Goal: Navigation & Orientation: Find specific page/section

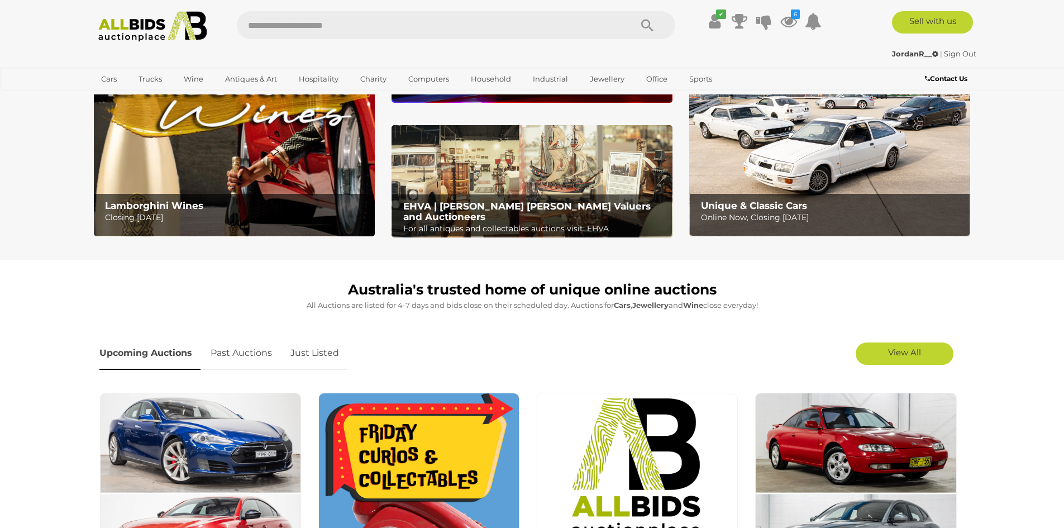
scroll to position [223, 0]
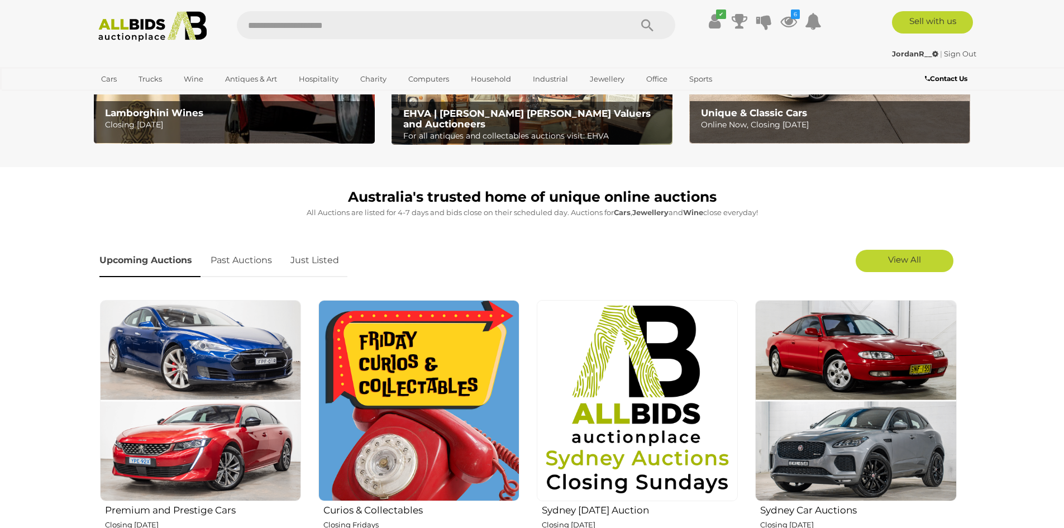
click at [315, 261] on link "Just Listed" at bounding box center [314, 260] width 65 height 33
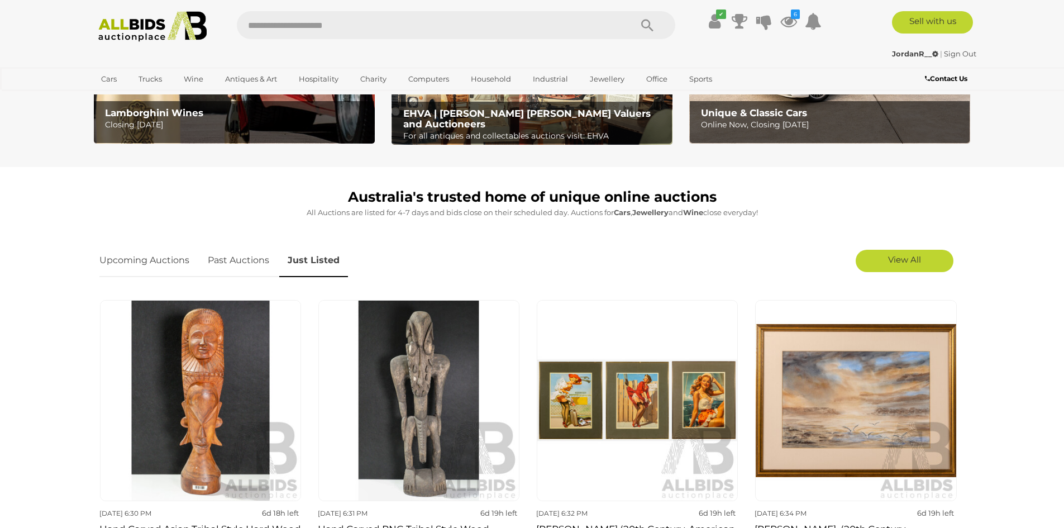
drag, startPoint x: 135, startPoint y: 255, endPoint x: 274, endPoint y: 256, distance: 139.7
click at [136, 256] on link "Upcoming Auctions" at bounding box center [148, 260] width 98 height 33
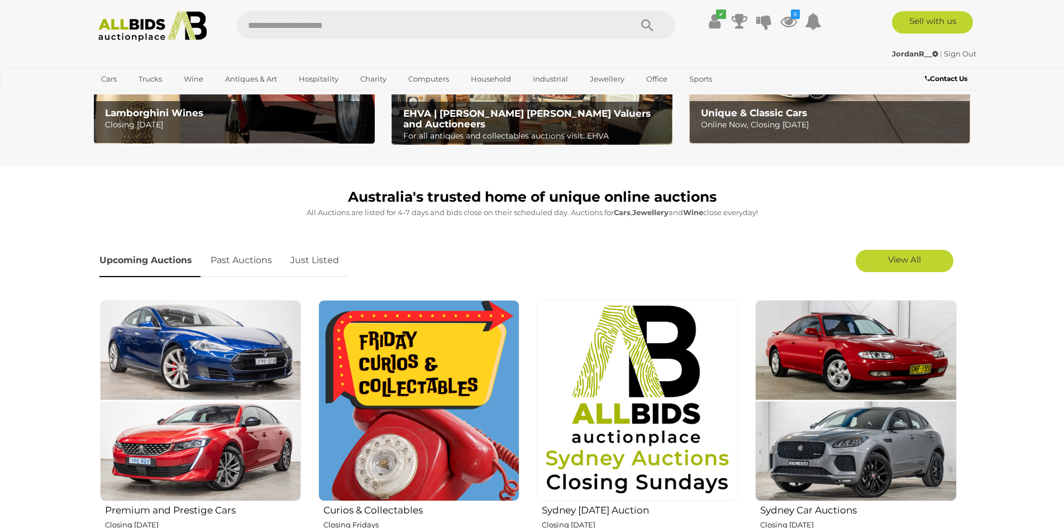
click at [321, 268] on link "Just Listed" at bounding box center [314, 260] width 65 height 33
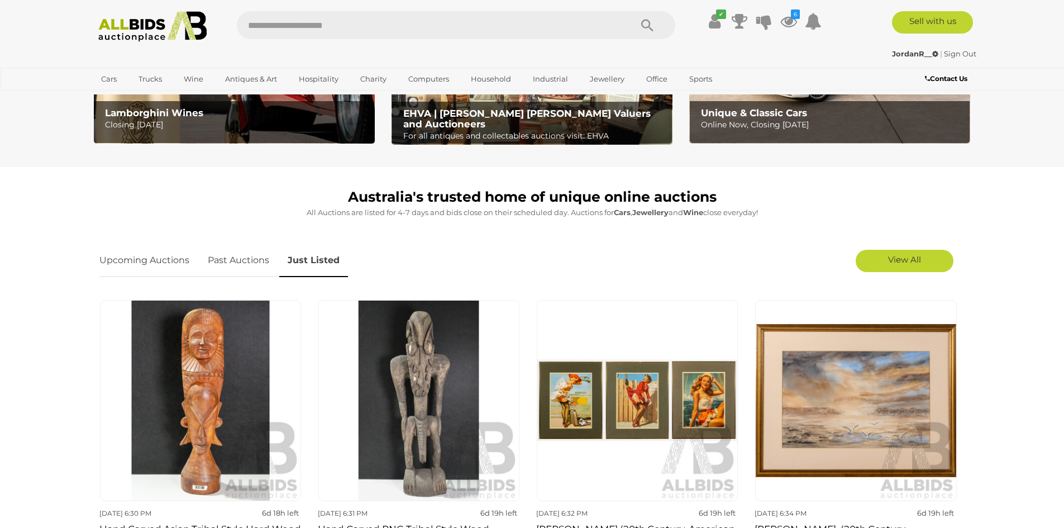
drag, startPoint x: 130, startPoint y: 253, endPoint x: 251, endPoint y: 275, distance: 123.3
click at [131, 254] on link "Upcoming Auctions" at bounding box center [148, 260] width 98 height 33
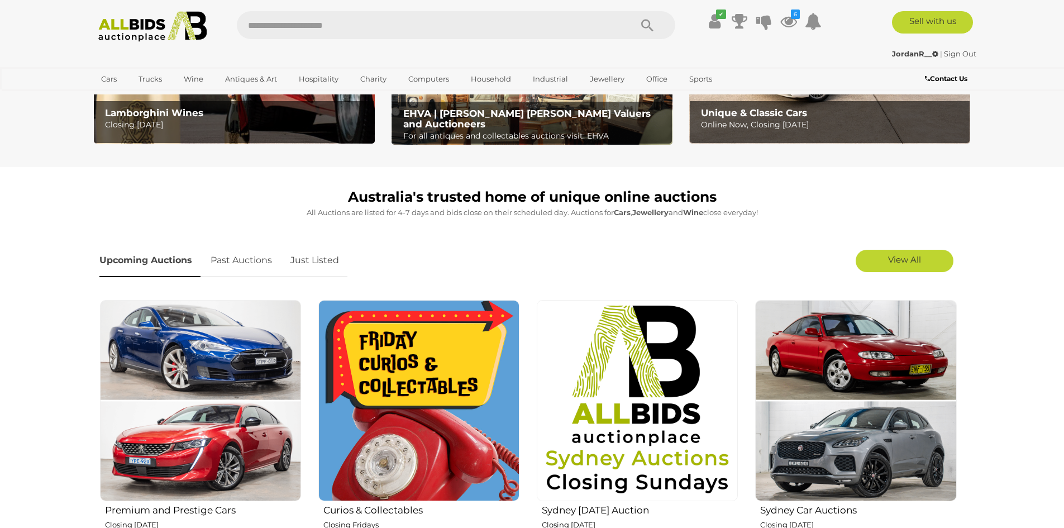
click at [324, 266] on link "Just Listed" at bounding box center [314, 260] width 65 height 33
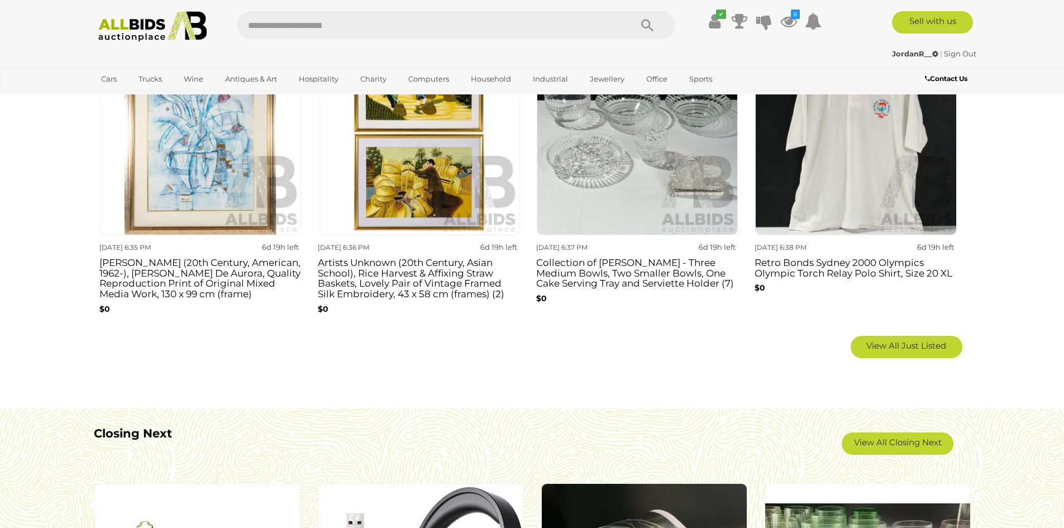
scroll to position [894, 0]
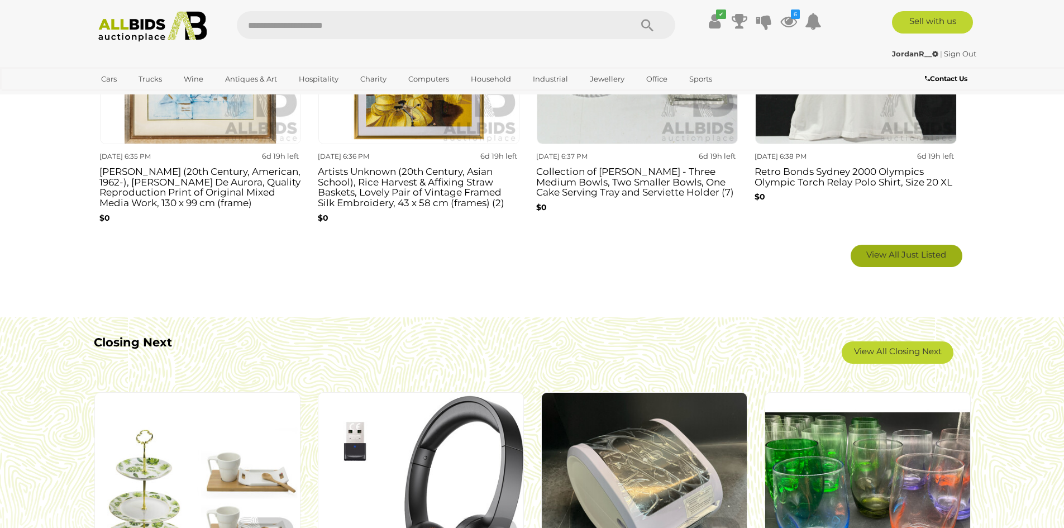
click at [901, 261] on link "View All Just Listed" at bounding box center [907, 256] width 112 height 22
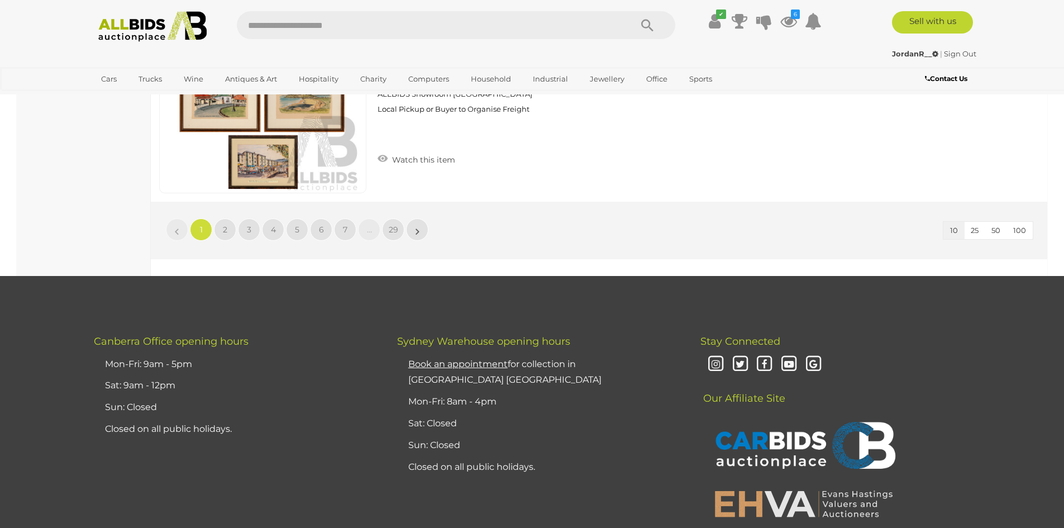
scroll to position [2011, 0]
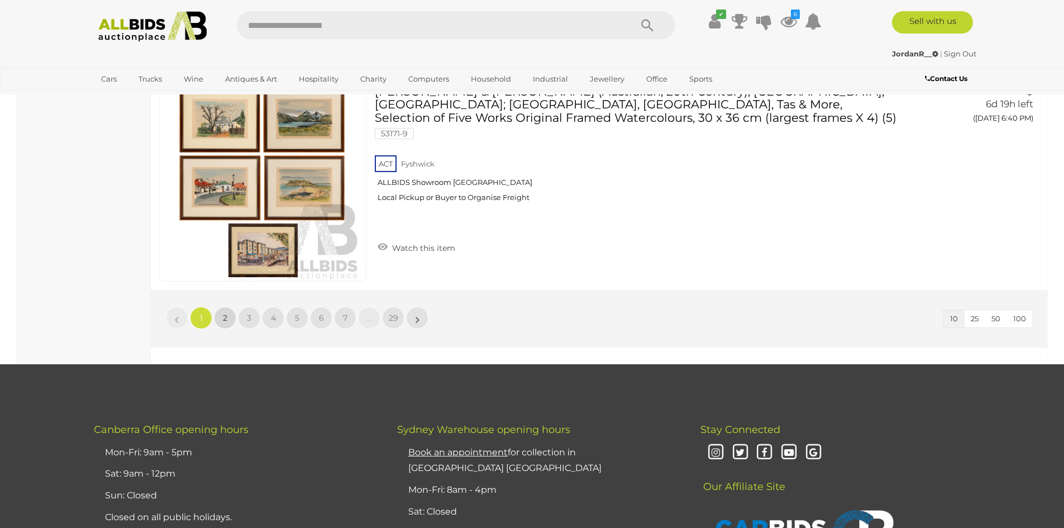
click at [229, 312] on link "2" at bounding box center [225, 318] width 22 height 22
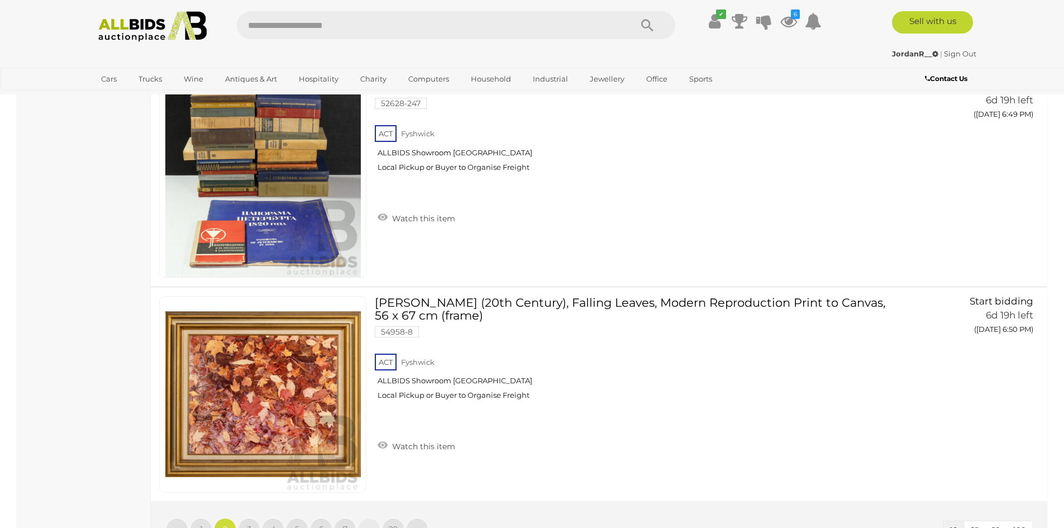
scroll to position [2011, 0]
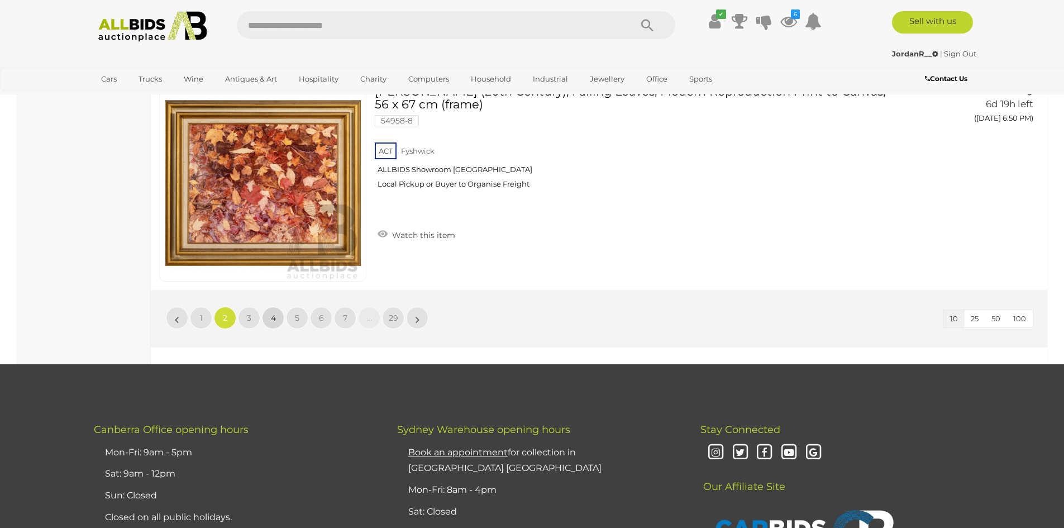
click at [280, 322] on link "4" at bounding box center [273, 318] width 22 height 22
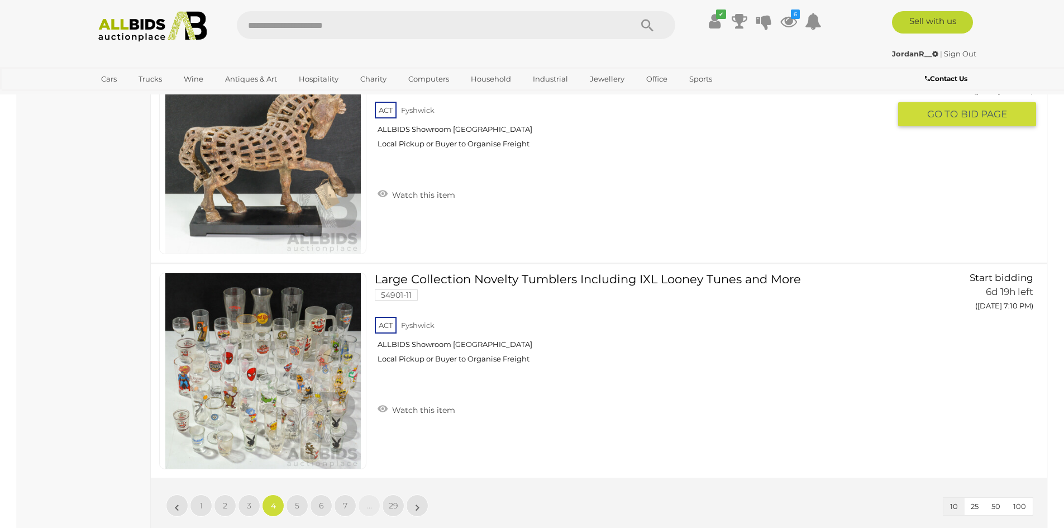
scroll to position [2011, 0]
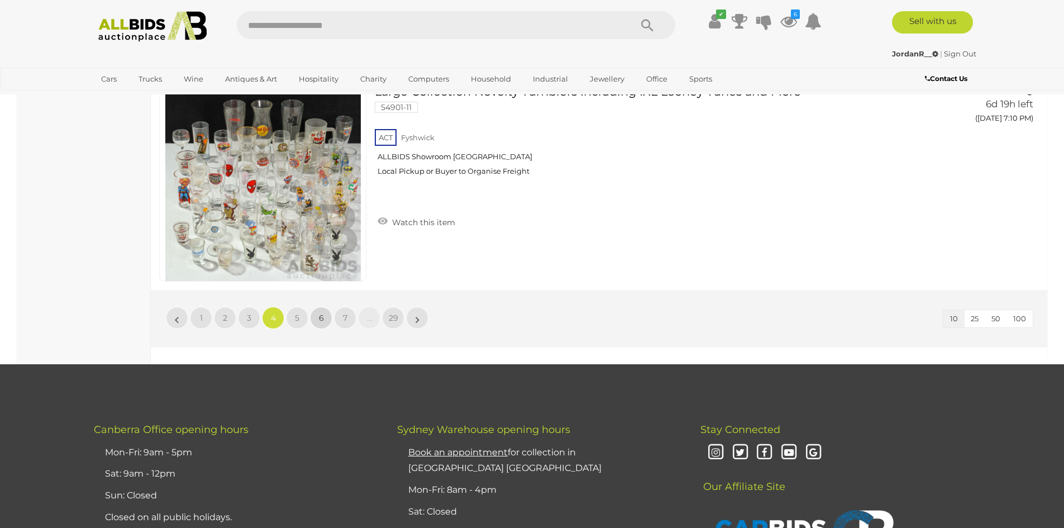
click at [318, 317] on link "6" at bounding box center [321, 318] width 22 height 22
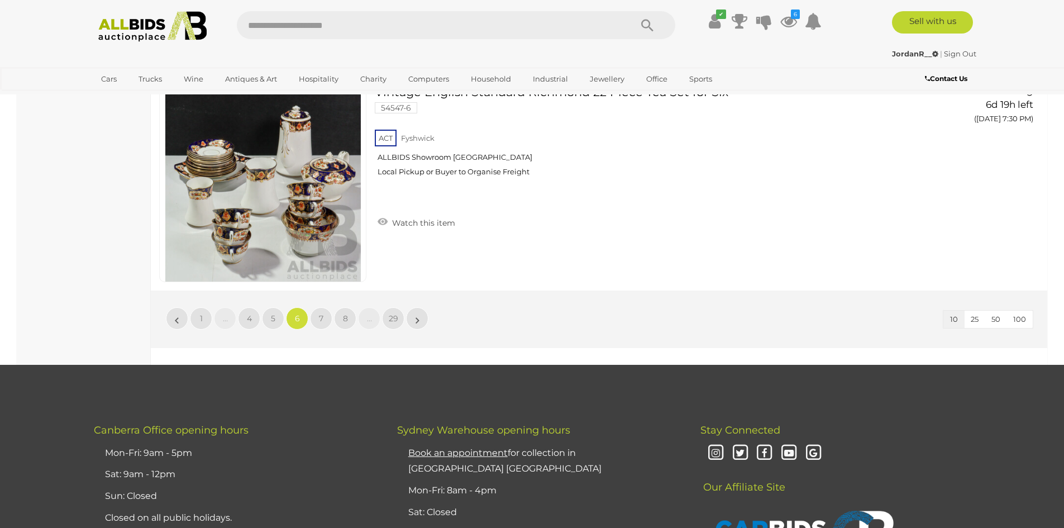
scroll to position [2011, 0]
click at [327, 319] on link "7" at bounding box center [321, 318] width 22 height 22
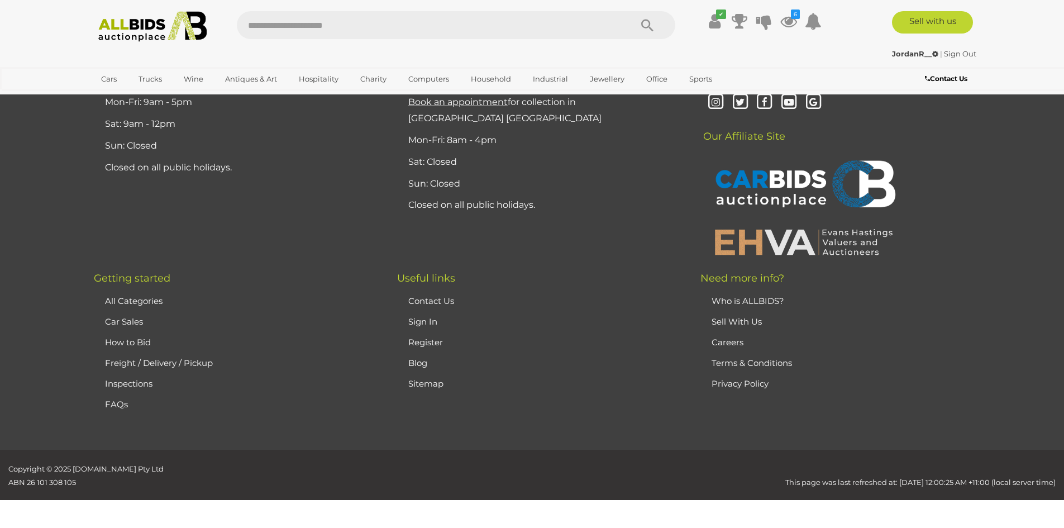
scroll to position [0, 0]
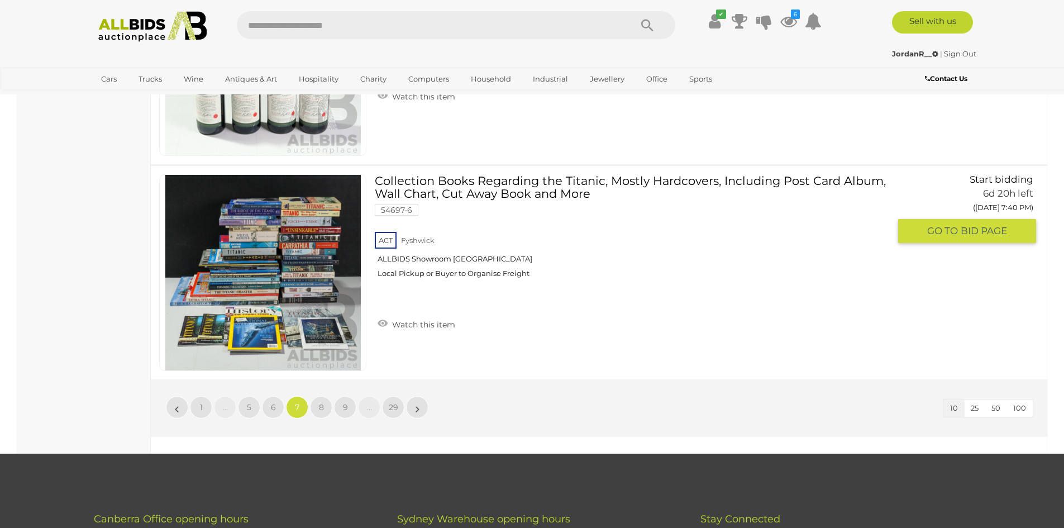
scroll to position [2011, 0]
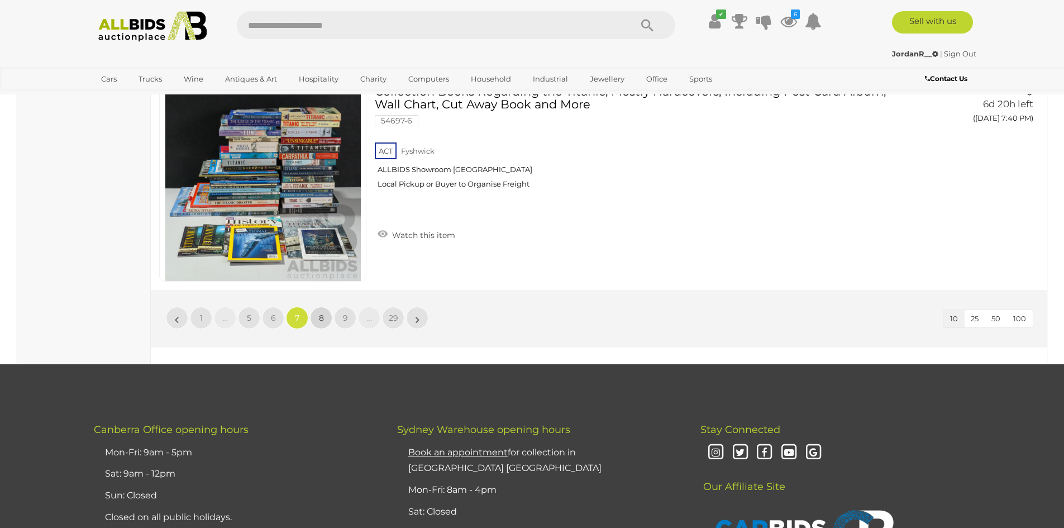
click at [324, 318] on link "8" at bounding box center [321, 318] width 22 height 22
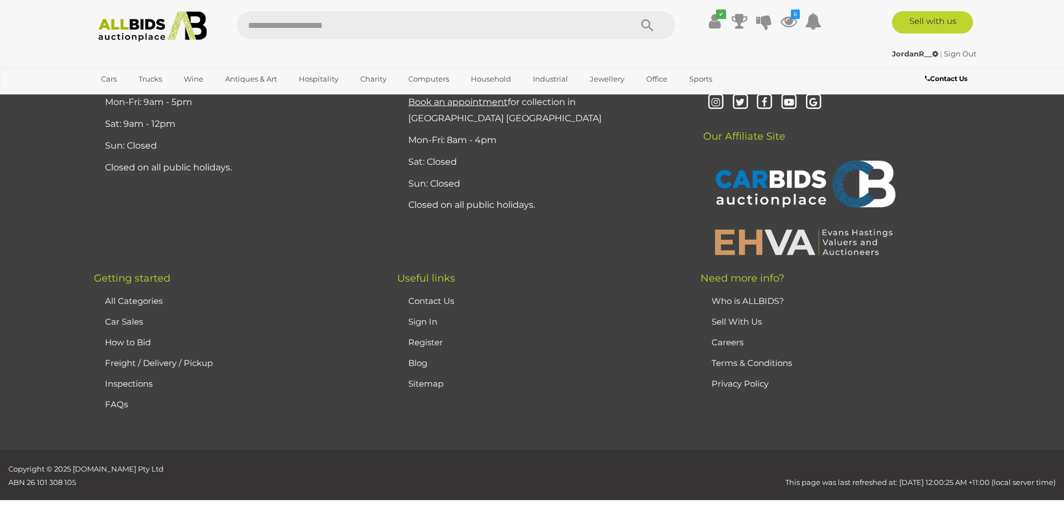
scroll to position [0, 0]
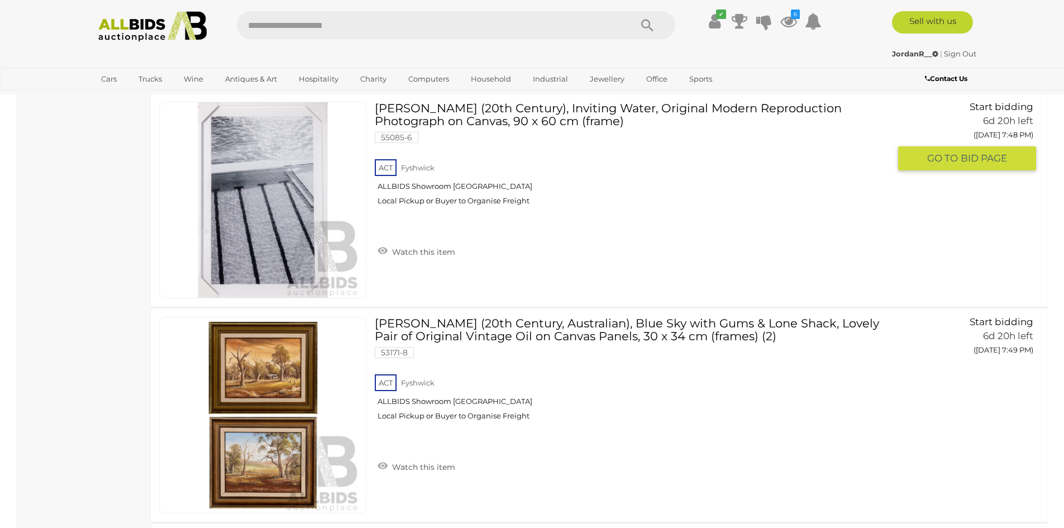
scroll to position [2011, 0]
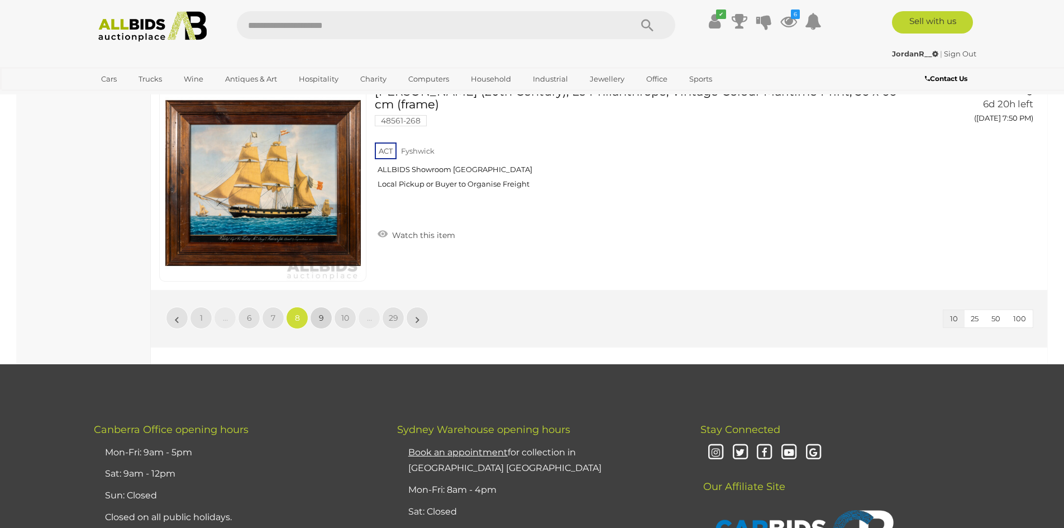
click at [322, 316] on span "9" at bounding box center [321, 318] width 5 height 10
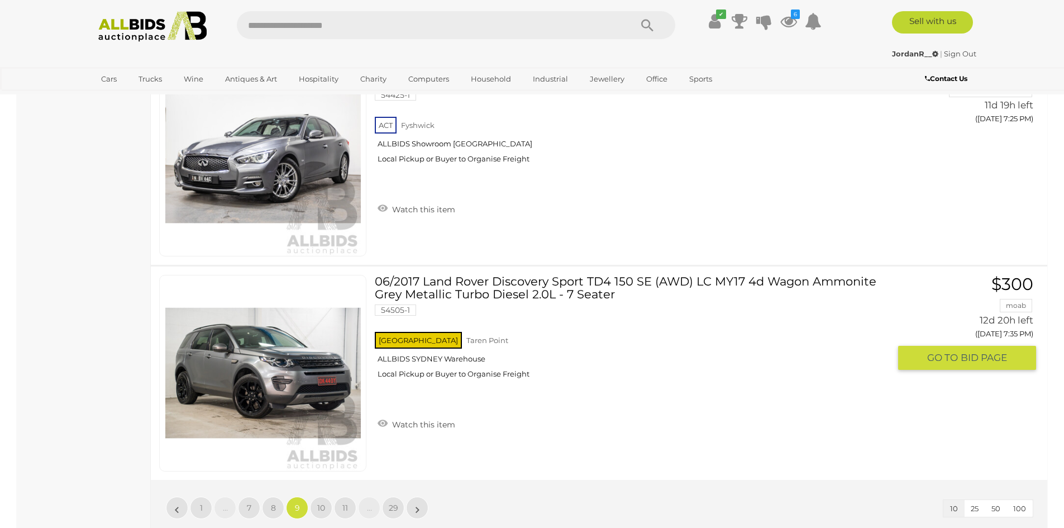
scroll to position [2011, 0]
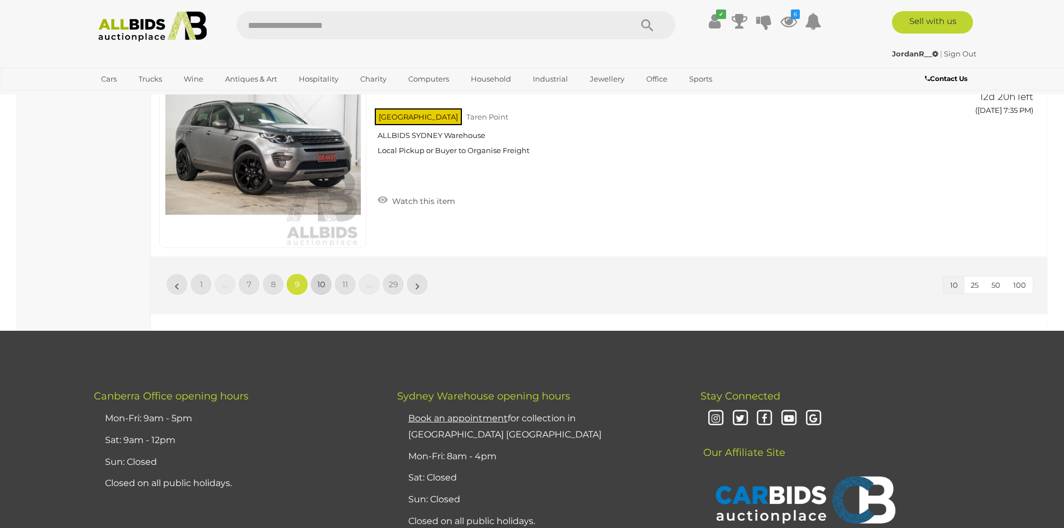
click at [327, 285] on link "10" at bounding box center [321, 284] width 22 height 22
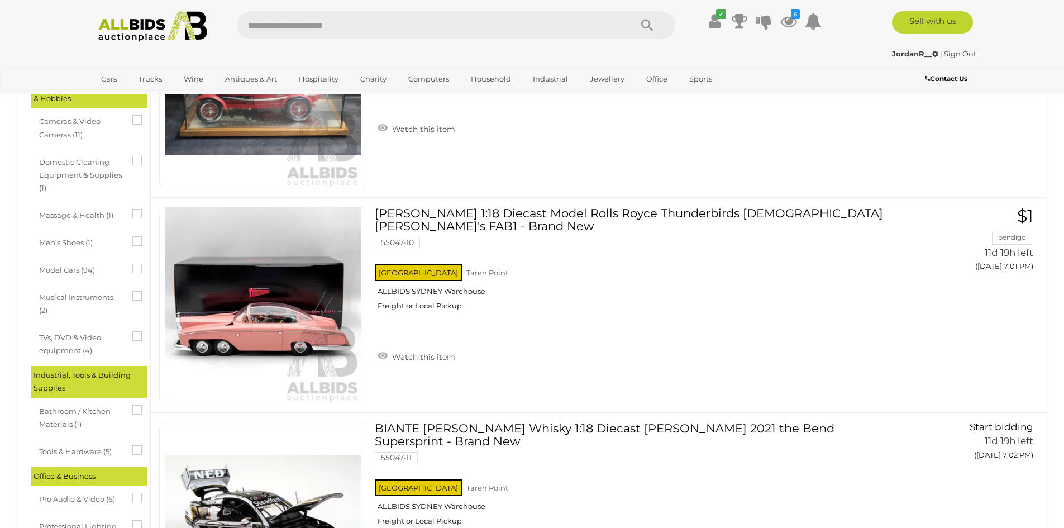
scroll to position [894, 0]
